Goal: Complete application form

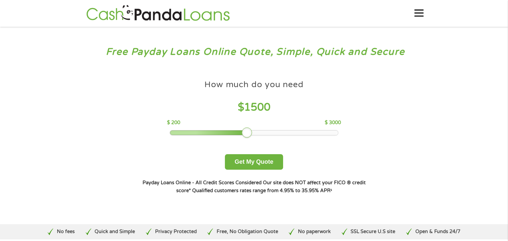
drag, startPoint x: 216, startPoint y: 131, endPoint x: 248, endPoint y: 135, distance: 32.3
click at [248, 135] on div at bounding box center [247, 133] width 11 height 11
click at [250, 160] on button "Get My Quote" at bounding box center [254, 162] width 58 height 16
click at [263, 160] on button "Get My Quote" at bounding box center [254, 162] width 58 height 16
click at [259, 163] on button "Get My Quote" at bounding box center [254, 162] width 58 height 16
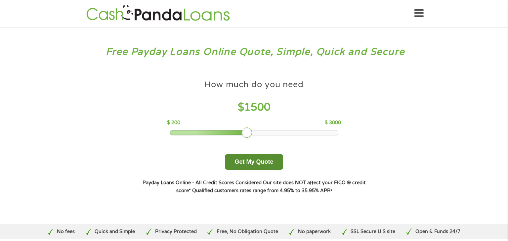
click at [259, 163] on button "Get My Quote" at bounding box center [254, 162] width 58 height 16
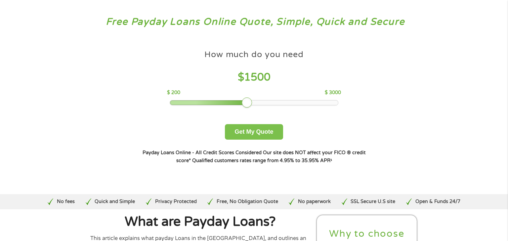
scroll to position [39, 0]
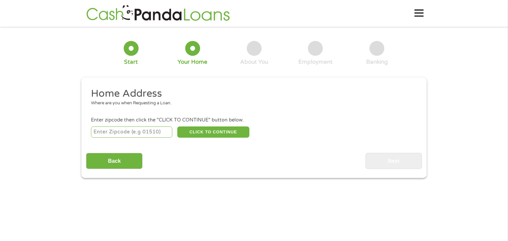
click at [141, 136] on input "number" at bounding box center [132, 132] width 82 height 11
type input "6"
type input "46113"
click at [237, 135] on button "CLICK TO CONTINUE" at bounding box center [213, 132] width 72 height 11
type input "46113"
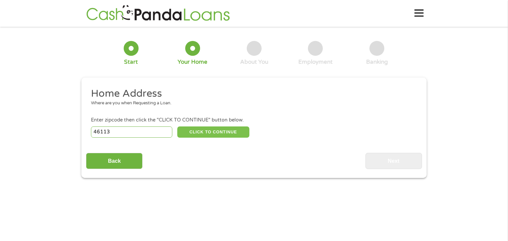
type input "Camby"
select select "Indiana"
